Goal: Task Accomplishment & Management: Manage account settings

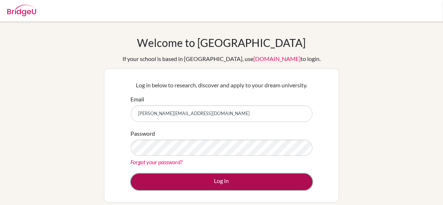
click at [210, 183] on button "Log in" at bounding box center [222, 182] width 182 height 17
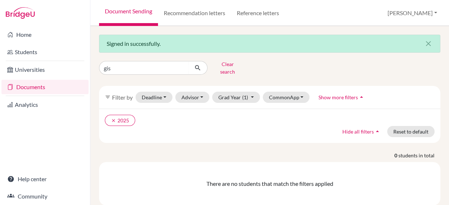
click at [29, 87] on link "Documents" at bounding box center [44, 87] width 87 height 14
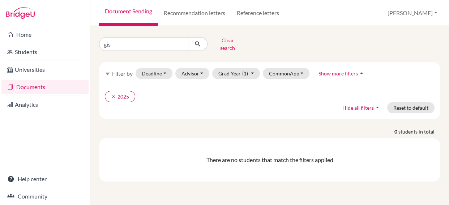
click at [36, 85] on link "Documents" at bounding box center [44, 87] width 87 height 14
click at [222, 40] on button "Clear search" at bounding box center [227, 44] width 40 height 19
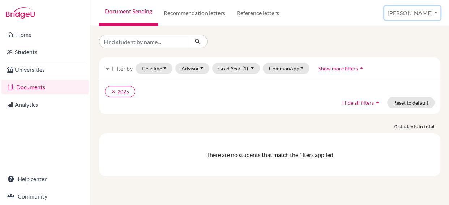
click at [430, 13] on button "[PERSON_NAME]" at bounding box center [412, 13] width 56 height 14
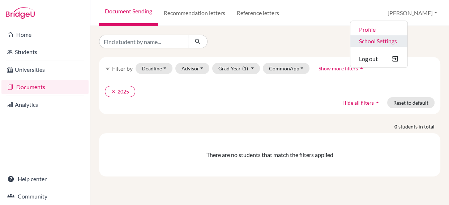
click at [406, 42] on link "School Settings" at bounding box center [378, 41] width 57 height 12
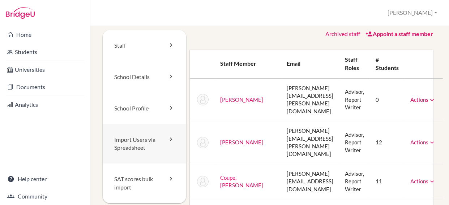
scroll to position [5, 0]
click at [162, 112] on link "School Profile" at bounding box center [144, 107] width 83 height 31
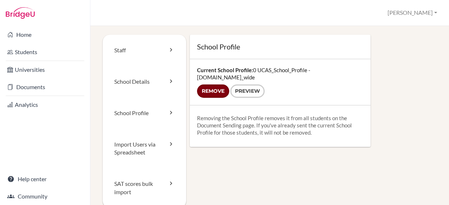
click at [217, 90] on input "Remove" at bounding box center [213, 91] width 32 height 13
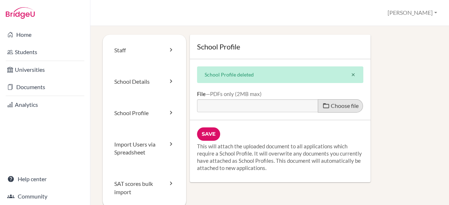
click at [322, 105] on span at bounding box center [325, 105] width 7 height 7
click at [307, 105] on input "Choose file" at bounding box center [252, 103] width 111 height 8
type input "C:\fakepath\0 UCAS_School_Profile - BridgeU.pdf"
type input "0 UCAS_School_Profile - BridgeU.pdf"
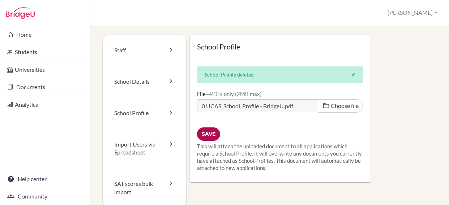
click at [213, 131] on input "Save" at bounding box center [208, 133] width 23 height 13
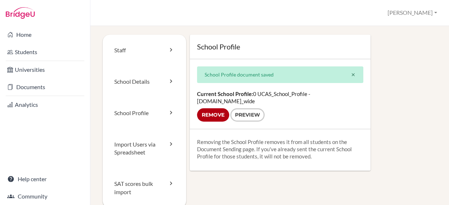
click at [263, 94] on div "Current School Profile: 0 UCAS_School_Profile - [DOMAIN_NAME]_wide Remove Previ…" at bounding box center [280, 106] width 181 height 46
click at [248, 118] on link "Preview" at bounding box center [247, 114] width 34 height 13
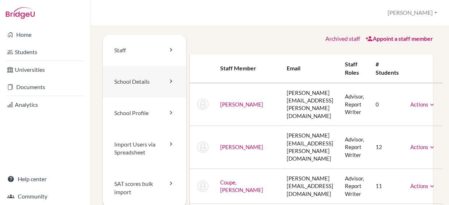
click at [162, 82] on link "School Details" at bounding box center [144, 81] width 83 height 31
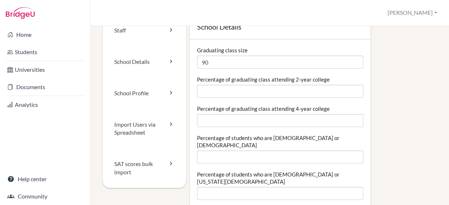
scroll to position [20, 0]
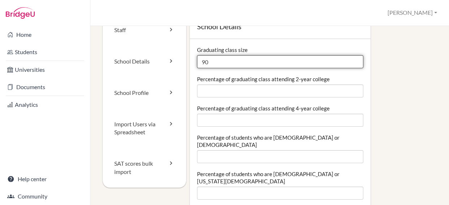
drag, startPoint x: 206, startPoint y: 60, endPoint x: 201, endPoint y: 61, distance: 4.9
click at [201, 61] on input "90" at bounding box center [280, 61] width 166 height 13
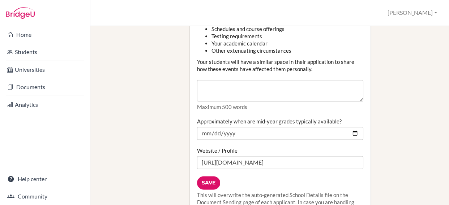
scroll to position [883, 0]
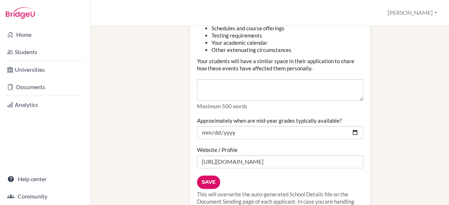
type input "70"
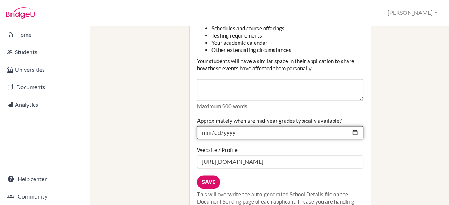
click at [235, 126] on input "[DATE]" at bounding box center [280, 132] width 166 height 13
click at [350, 126] on input "[DATE]" at bounding box center [280, 132] width 166 height 13
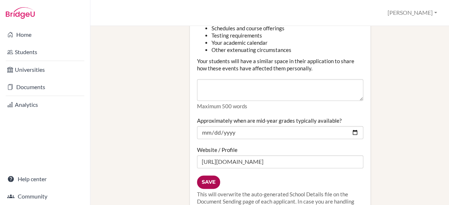
click at [209, 176] on input "Save" at bounding box center [208, 182] width 23 height 13
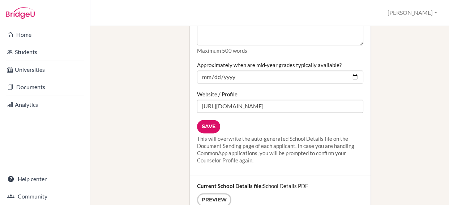
scroll to position [957, 0]
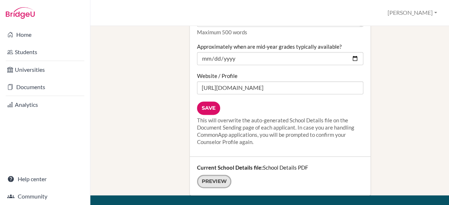
click at [216, 175] on link "Preview" at bounding box center [214, 181] width 34 height 13
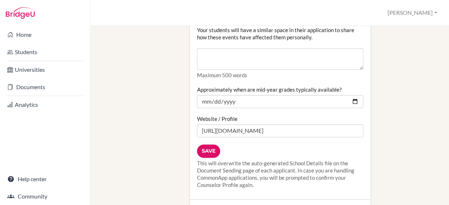
scroll to position [912, 0]
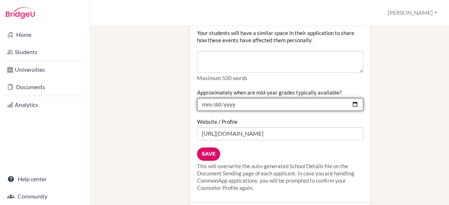
click at [351, 98] on input "2025-06-23" at bounding box center [280, 104] width 166 height 13
type input "2025-09-08"
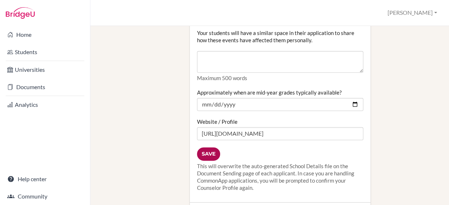
click at [213, 147] on input "Save" at bounding box center [208, 153] width 23 height 13
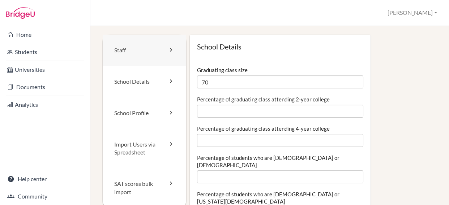
click at [169, 51] on icon at bounding box center [170, 49] width 7 height 7
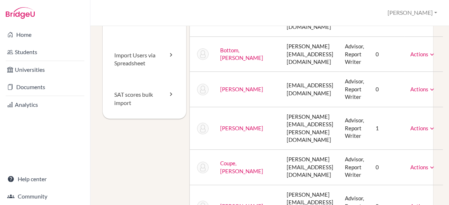
scroll to position [89, 10]
click at [429, 86] on icon at bounding box center [431, 89] width 7 height 7
click at [427, 51] on link "Actions" at bounding box center [422, 54] width 25 height 7
click at [425, 125] on link "Actions" at bounding box center [422, 128] width 25 height 7
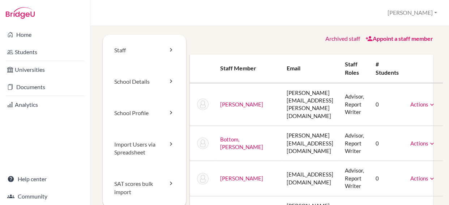
click at [330, 38] on link "Archived staff" at bounding box center [342, 38] width 35 height 7
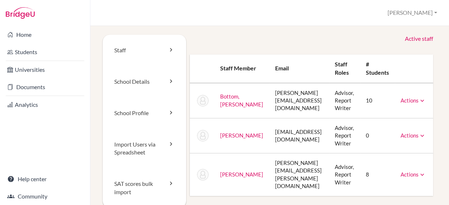
click at [411, 39] on link "Active staff" at bounding box center [418, 39] width 28 height 8
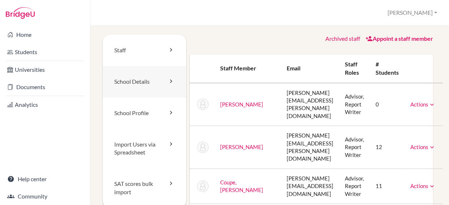
click at [131, 80] on link "School Details" at bounding box center [144, 81] width 83 height 31
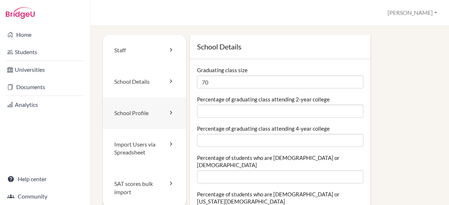
click at [131, 108] on link "School Profile" at bounding box center [144, 113] width 83 height 31
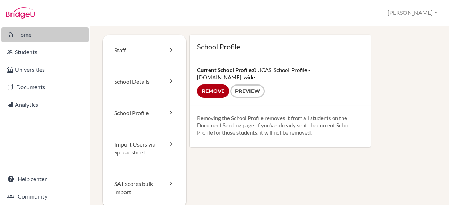
click at [13, 35] on icon at bounding box center [10, 34] width 6 height 9
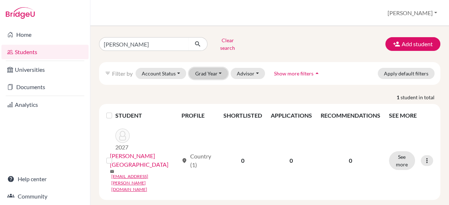
click at [219, 68] on button "Grad Year" at bounding box center [208, 73] width 39 height 11
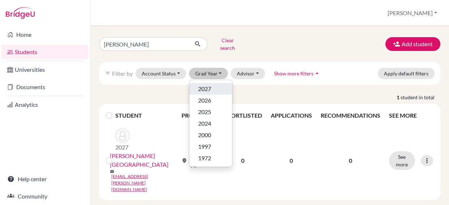
click at [212, 85] on div "2027" at bounding box center [210, 89] width 25 height 9
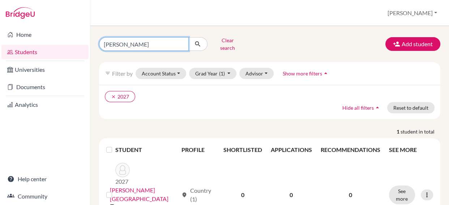
click at [128, 40] on input "[PERSON_NAME]" at bounding box center [144, 44] width 90 height 14
type input "p"
click at [188, 37] on button "submit" at bounding box center [197, 44] width 19 height 14
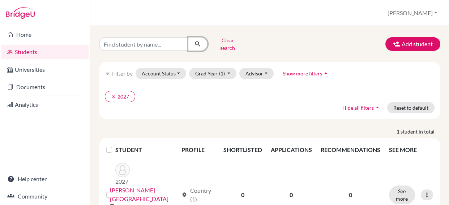
click at [196, 40] on icon "submit" at bounding box center [197, 43] width 7 height 7
click at [114, 94] on icon "clear" at bounding box center [113, 96] width 5 height 5
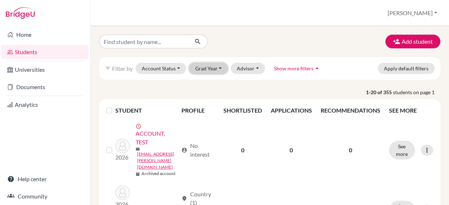
click at [220, 70] on button "Grad Year" at bounding box center [208, 68] width 39 height 11
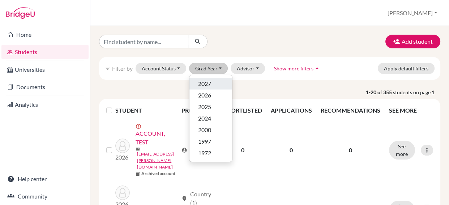
click at [209, 87] on span "2027" at bounding box center [204, 83] width 13 height 9
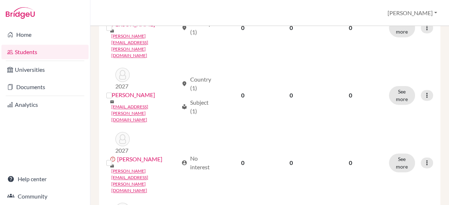
scroll to position [950, 0]
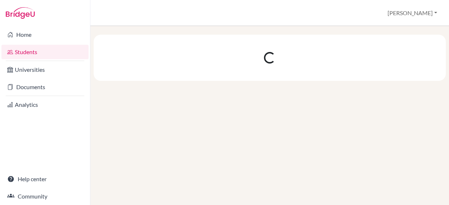
scroll to position [0, 0]
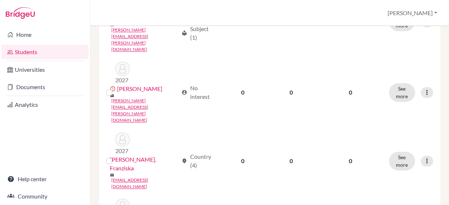
scroll to position [952, 0]
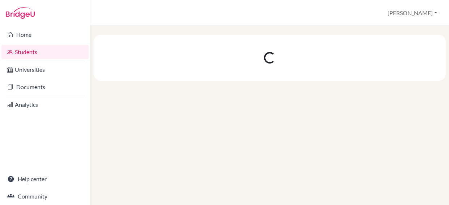
scroll to position [0, 0]
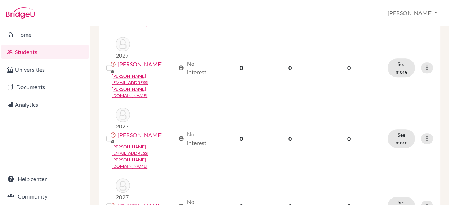
scroll to position [434, 0]
